Goal: Navigation & Orientation: Understand site structure

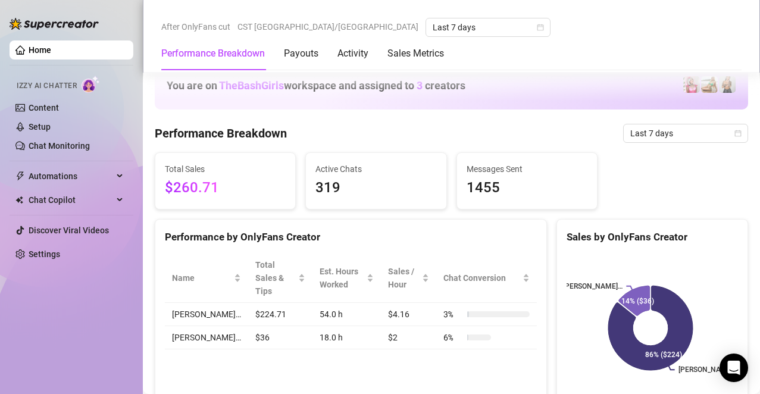
scroll to position [714, 0]
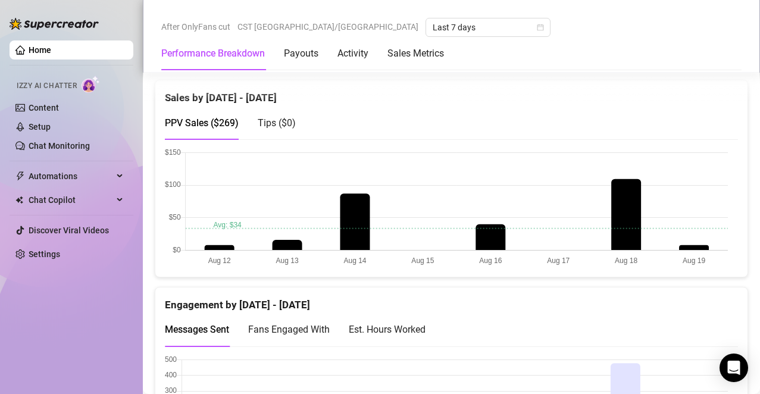
scroll to position [664, 0]
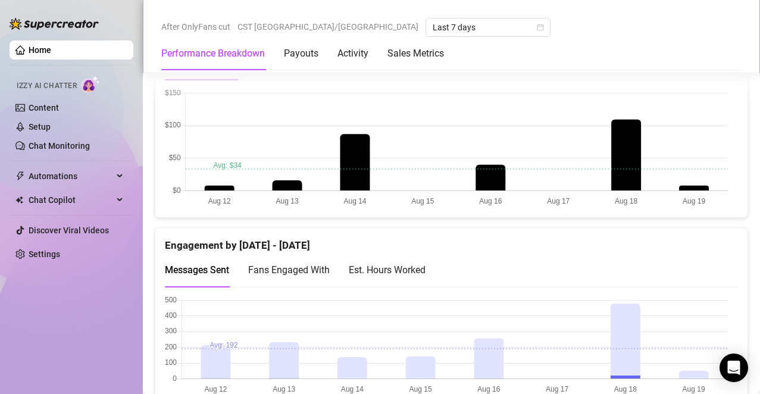
click at [393, 260] on div "Est. Hours Worked" at bounding box center [387, 270] width 77 height 34
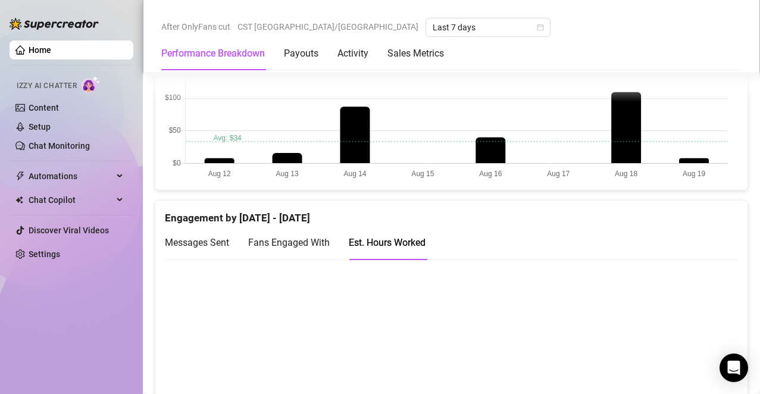
scroll to position [692, 0]
click at [198, 244] on span "Messages Sent" at bounding box center [197, 241] width 64 height 11
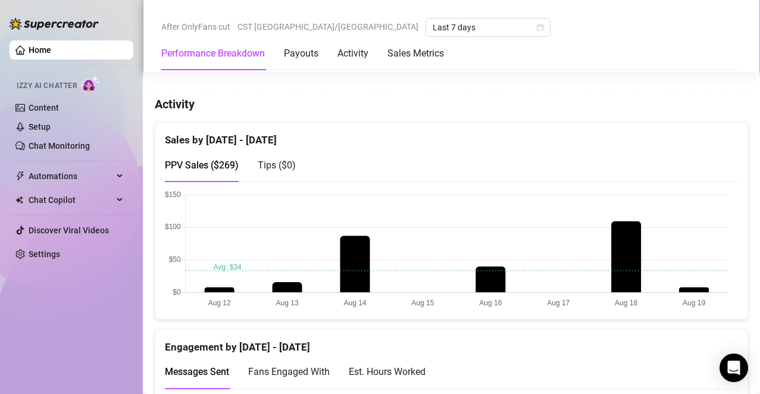
scroll to position [529, 0]
